Goal: Information Seeking & Learning: Learn about a topic

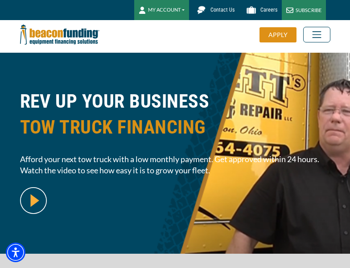
scroll to position [218, 0]
